Goal: Information Seeking & Learning: Learn about a topic

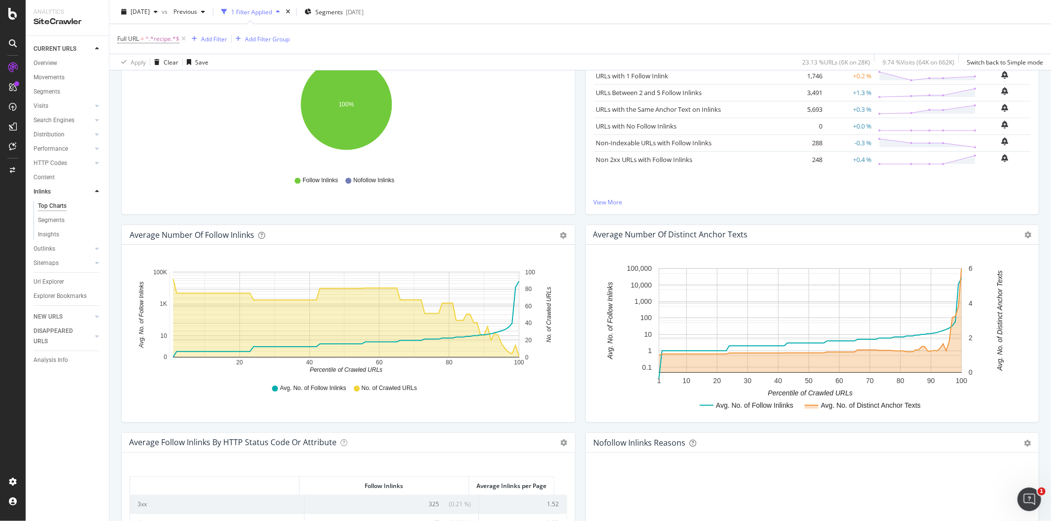
scroll to position [43, 0]
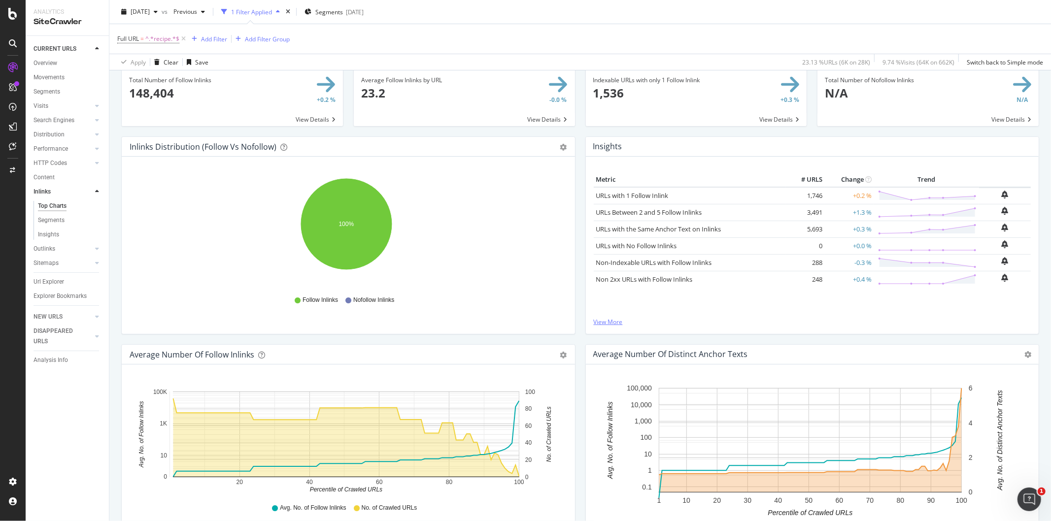
click at [609, 321] on link "View More" at bounding box center [812, 322] width 437 height 8
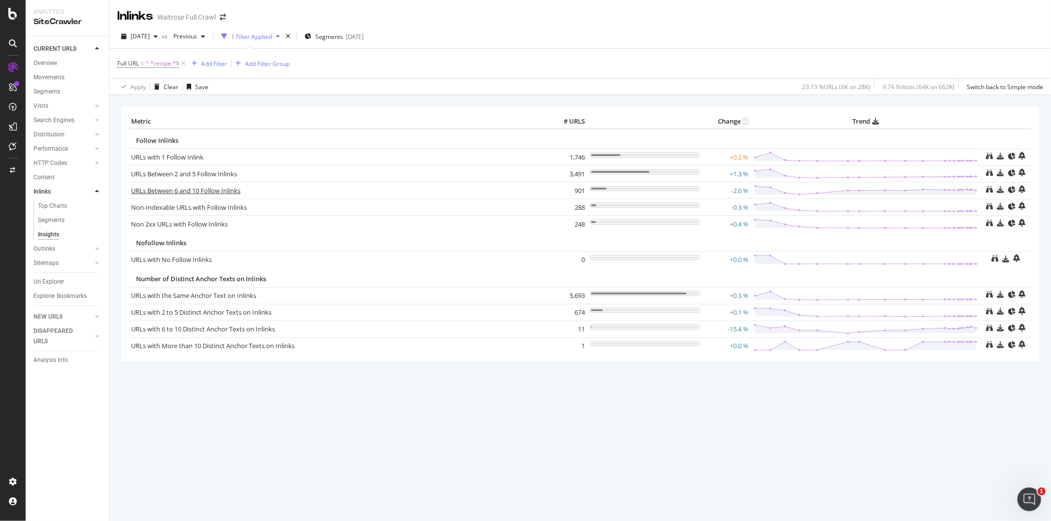
click at [204, 194] on link "URLs Between 6 and 10 Follow Inlinks" at bounding box center [185, 190] width 109 height 9
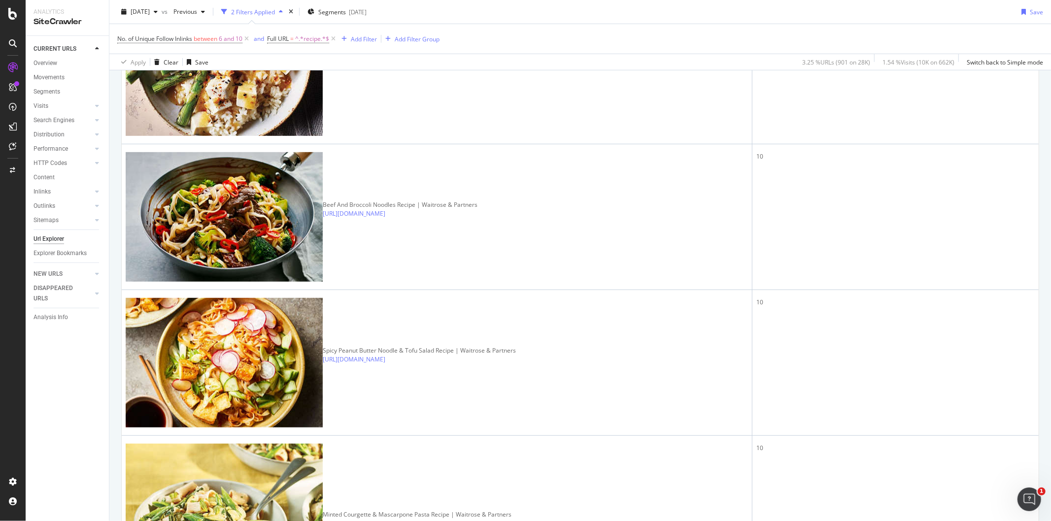
scroll to position [711, 0]
